Goal: Find specific page/section: Find specific page/section

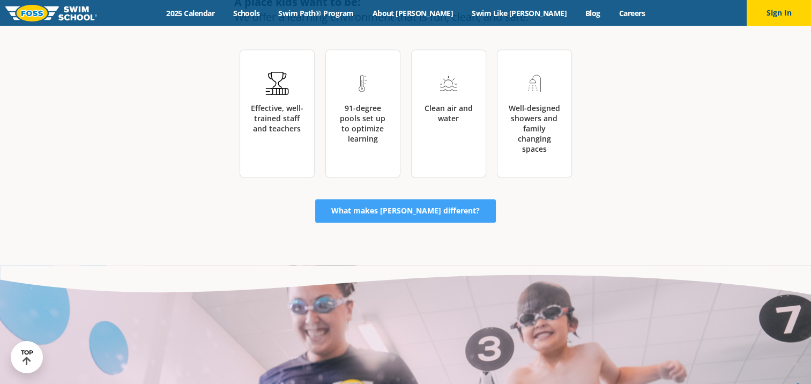
scroll to position [1659, 0]
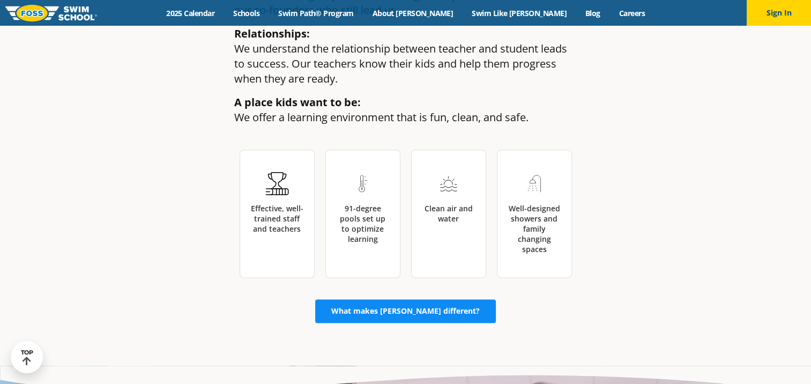
click at [381, 299] on link "What makes [PERSON_NAME] different?" at bounding box center [405, 311] width 181 height 24
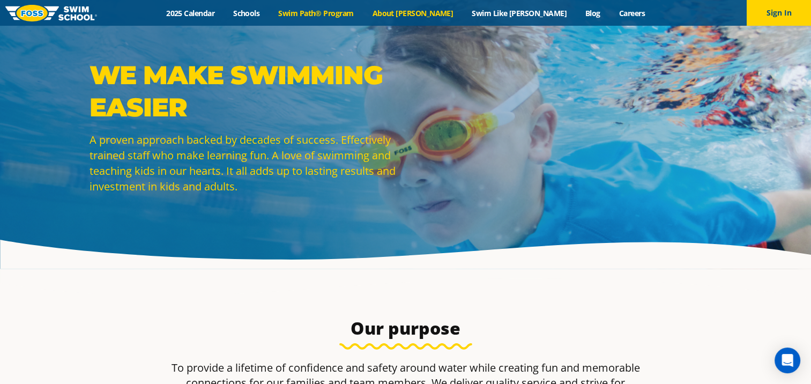
click at [356, 11] on link "Swim Path® Program" at bounding box center [316, 13] width 94 height 10
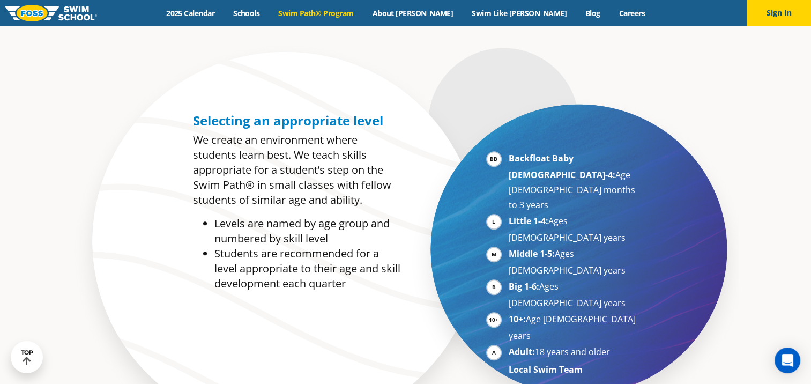
scroll to position [495, 0]
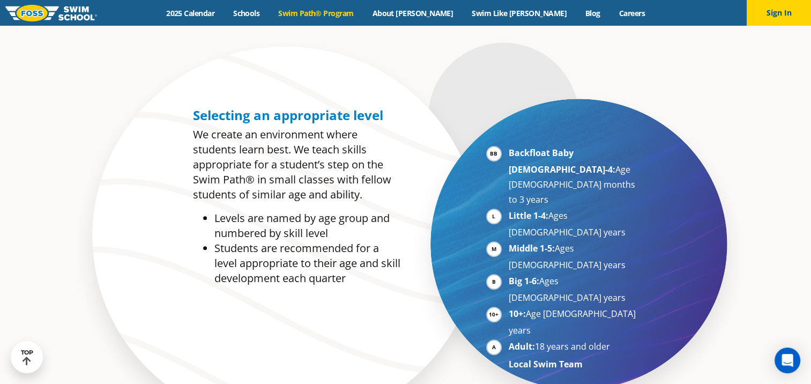
click at [560, 166] on li "Backfloat Baby 1-4: Age 6 months to 3 years" at bounding box center [573, 176] width 131 height 62
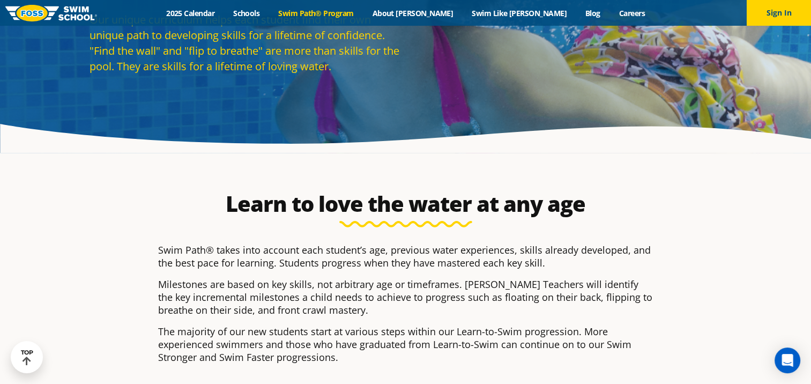
scroll to position [0, 0]
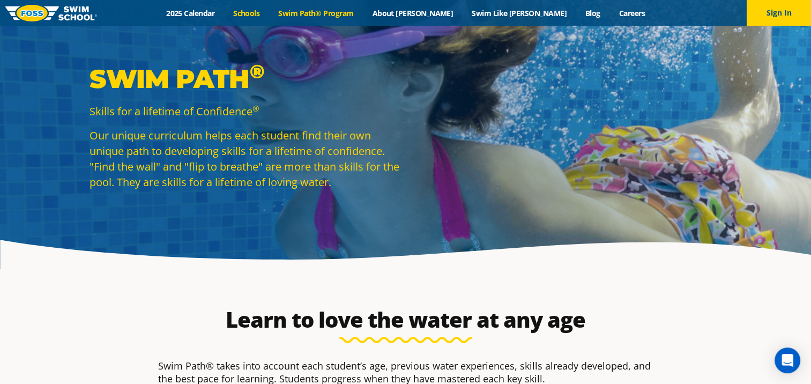
click at [269, 11] on link "Schools" at bounding box center [246, 13] width 45 height 10
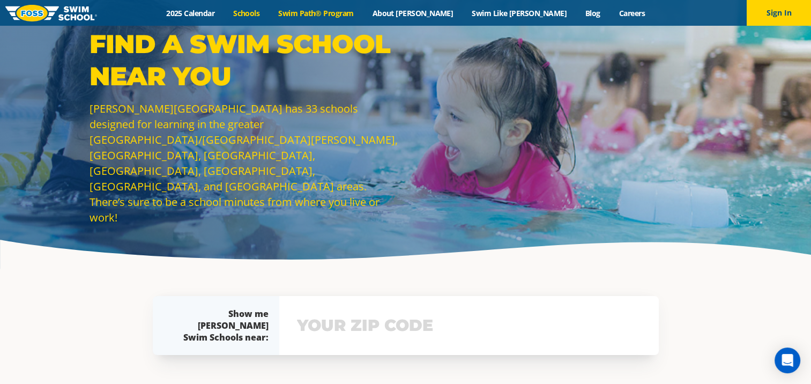
click at [354, 11] on link "Swim Path® Program" at bounding box center [316, 13] width 94 height 10
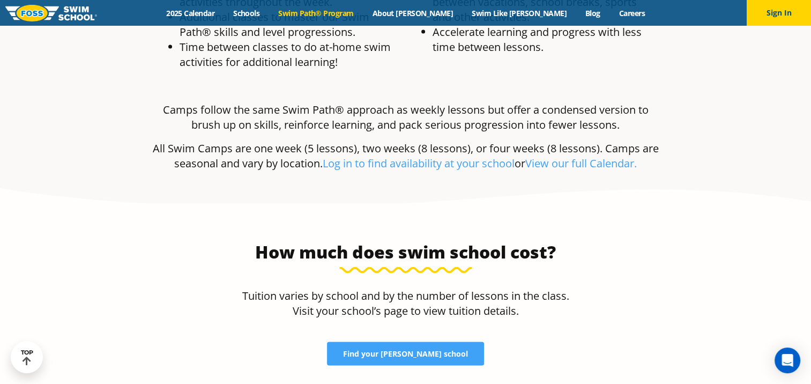
scroll to position [2079, 0]
click at [433, 342] on link "Find your [PERSON_NAME] school" at bounding box center [405, 354] width 157 height 24
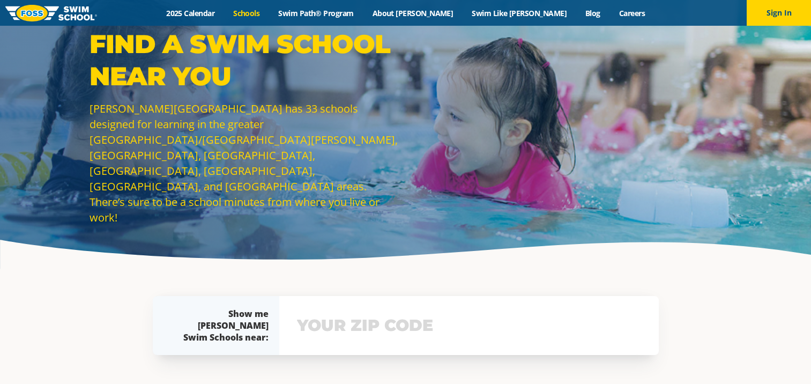
scroll to position [122, 0]
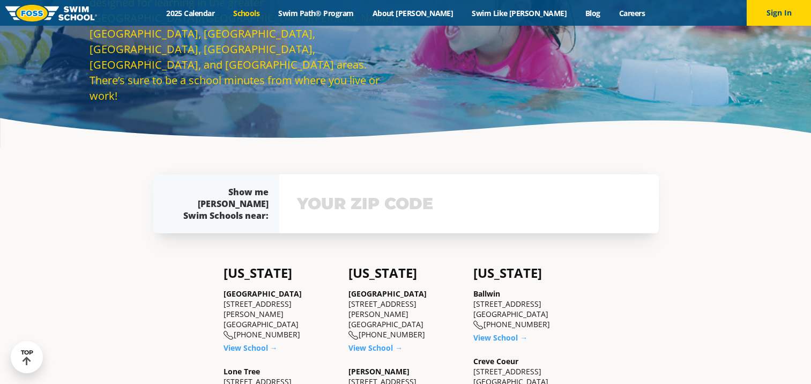
click at [364, 206] on input "text" at bounding box center [468, 203] width 349 height 31
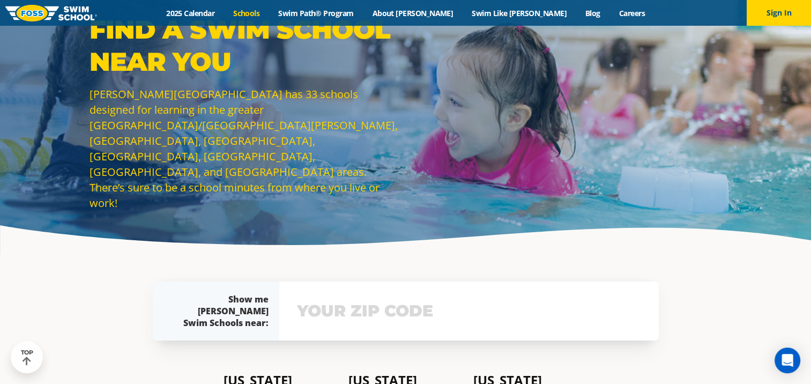
scroll to position [0, 0]
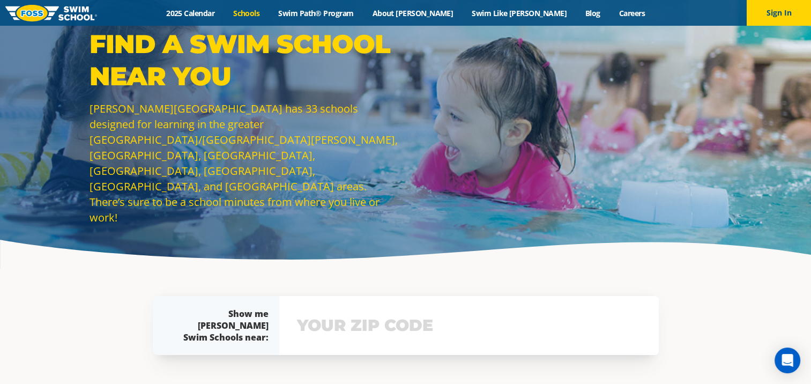
click at [357, 328] on input "text" at bounding box center [468, 325] width 349 height 31
type input "60010"
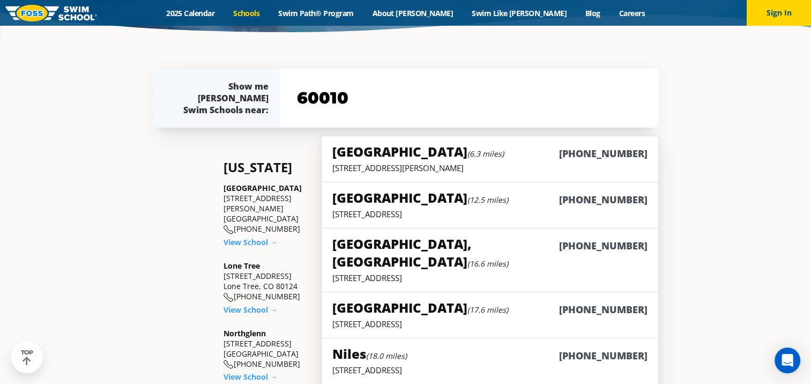
scroll to position [229, 0]
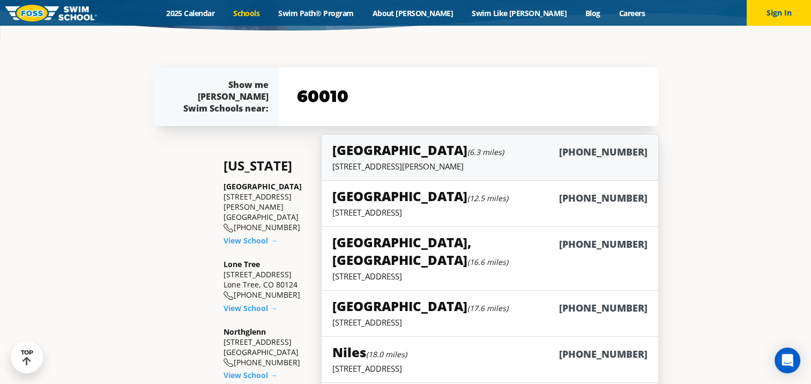
click at [426, 154] on h5 "South Barrington (6.3 miles)" at bounding box center [417, 150] width 171 height 18
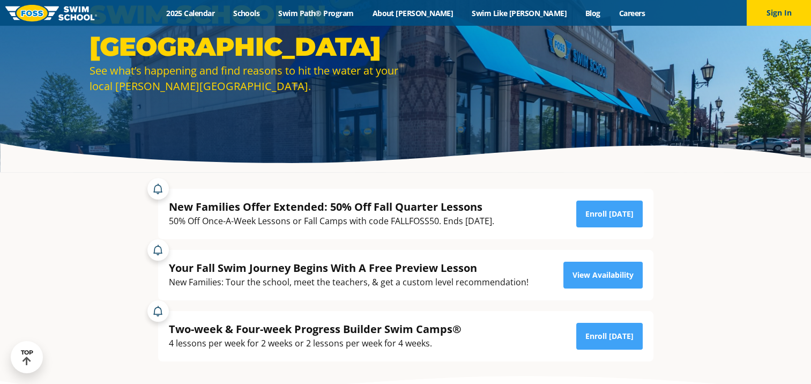
scroll to position [101, 0]
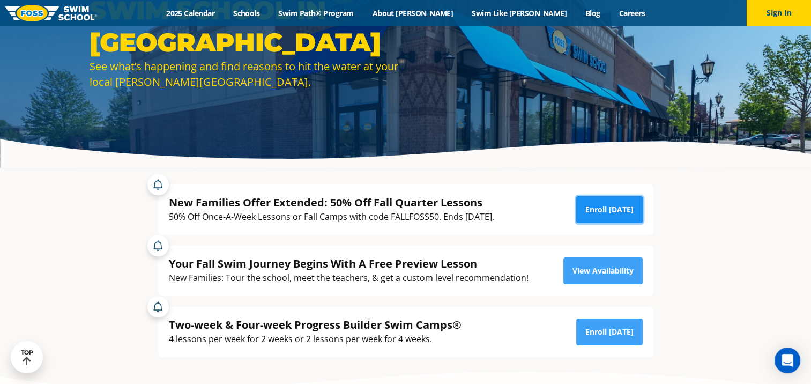
click at [612, 211] on link "Enroll Today" at bounding box center [609, 209] width 66 height 27
